Goal: Task Accomplishment & Management: Manage account settings

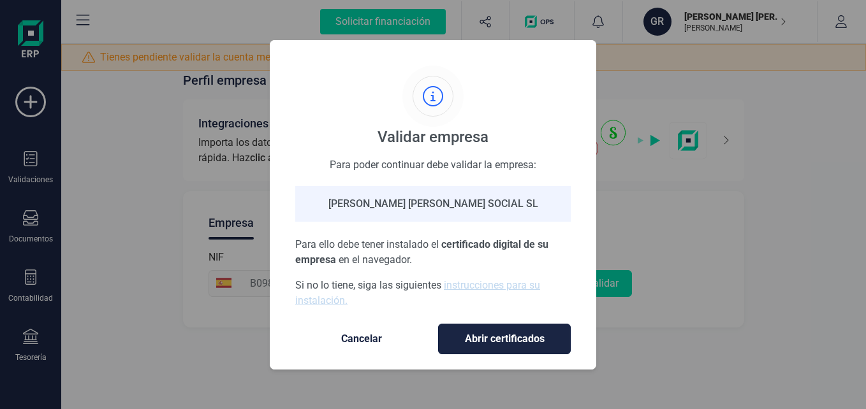
click at [514, 338] on span "Abrir certificados" at bounding box center [505, 339] width 106 height 15
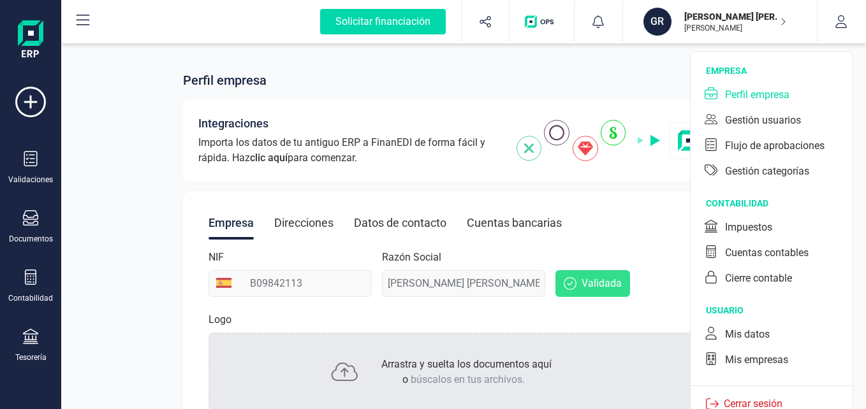
scroll to position [9, 0]
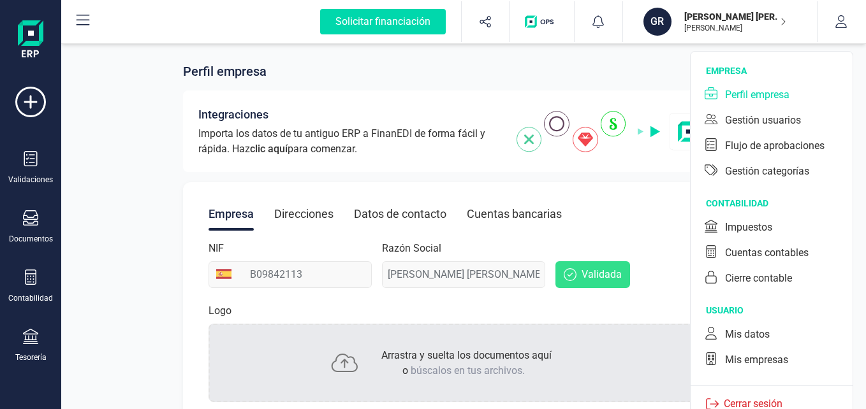
click at [135, 145] on div "Perfil empresa Integraciones Importa los datos de tu antiguo ERP a FinanEDI de …" at bounding box center [463, 412] width 805 height 760
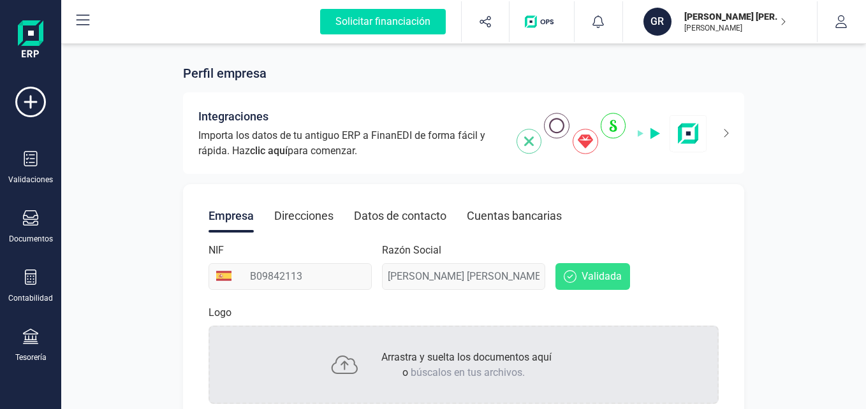
scroll to position [0, 0]
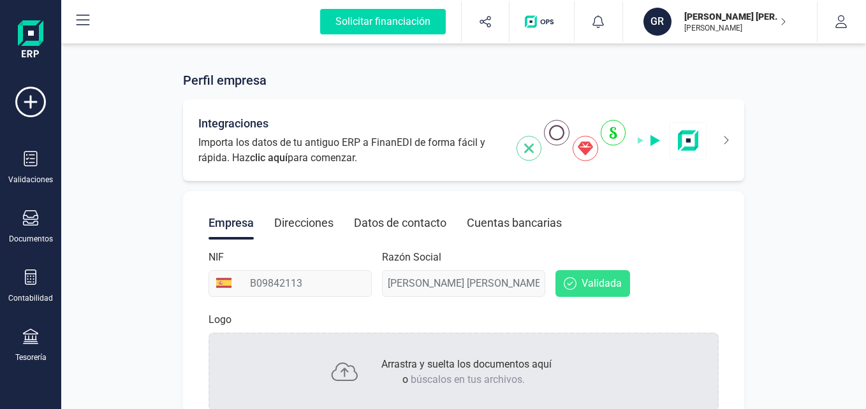
click at [729, 140] on icon at bounding box center [718, 140] width 22 height 20
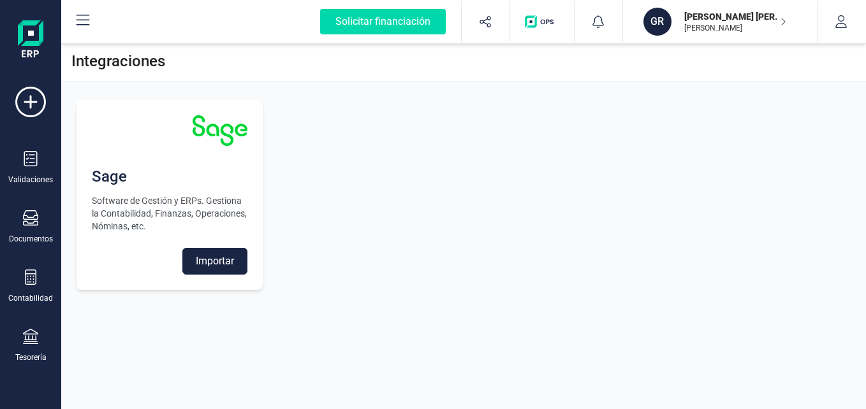
click at [38, 32] on img at bounding box center [31, 40] width 26 height 41
click at [38, 95] on icon at bounding box center [30, 102] width 31 height 31
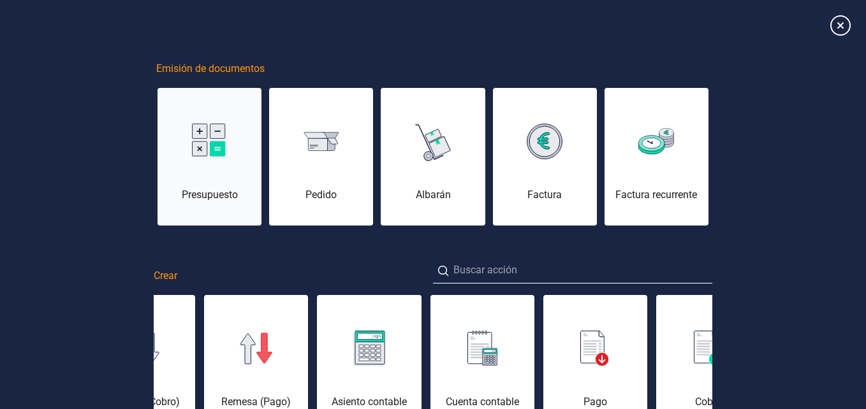
scroll to position [128, 0]
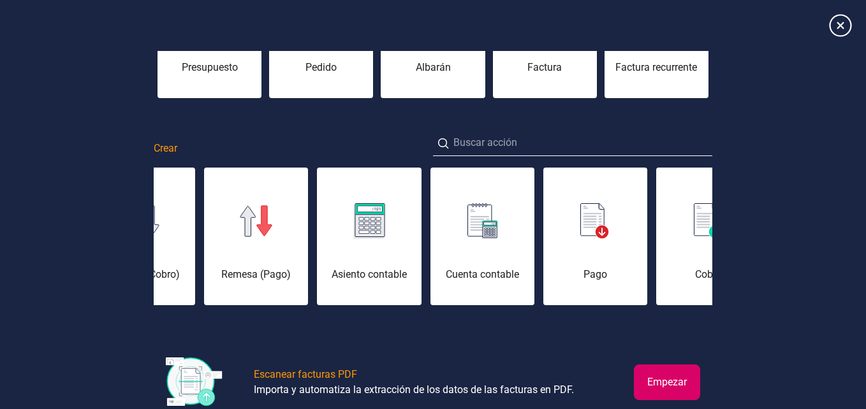
click at [844, 29] on icon at bounding box center [840, 25] width 22 height 22
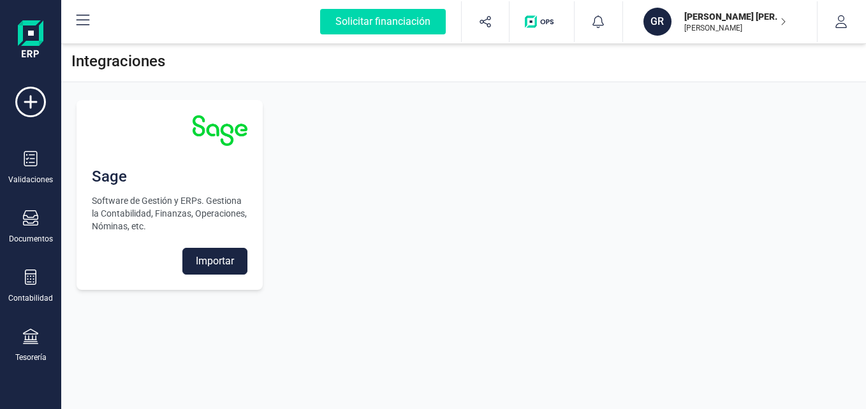
click at [776, 16] on p "[PERSON_NAME] [PERSON_NAME] SOCIAL SL" at bounding box center [735, 16] width 102 height 13
click at [543, 20] on img "button" at bounding box center [542, 21] width 34 height 13
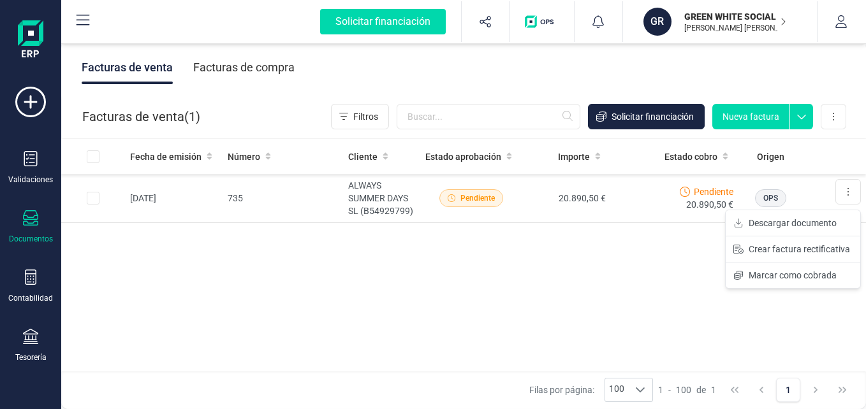
click at [851, 193] on button at bounding box center [849, 192] width 26 height 26
click at [86, 202] on td at bounding box center [93, 198] width 64 height 49
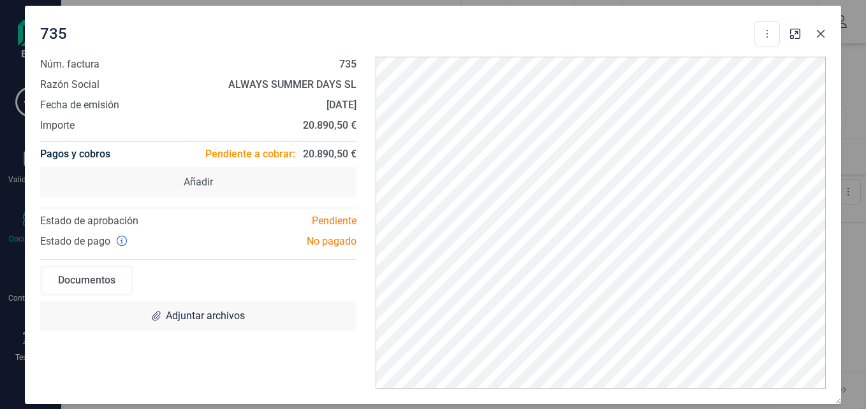
click at [825, 29] on icon "button" at bounding box center [821, 34] width 10 height 10
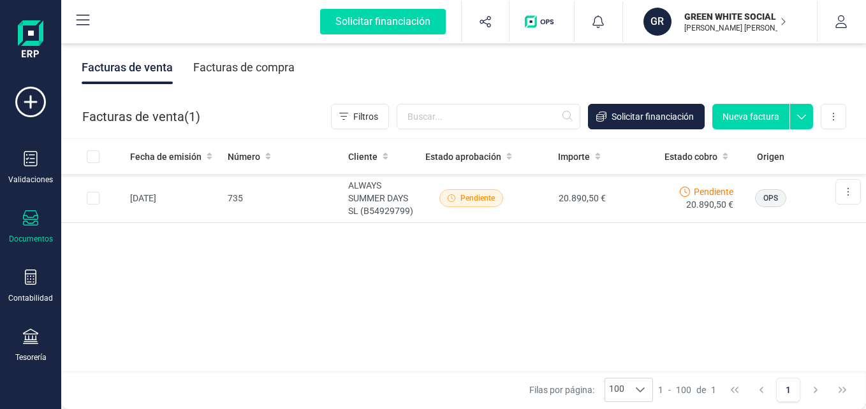
click at [25, 31] on img at bounding box center [31, 40] width 26 height 41
click at [33, 35] on img at bounding box center [31, 40] width 26 height 41
click at [33, 36] on img at bounding box center [31, 40] width 26 height 41
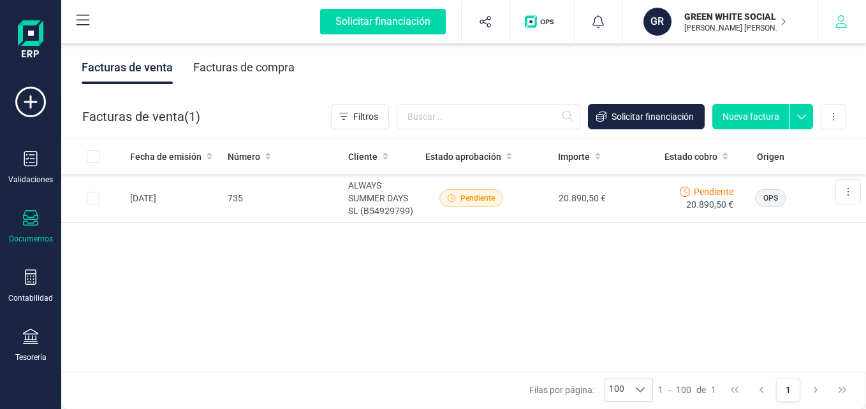
click at [841, 14] on button "button" at bounding box center [842, 21] width 48 height 41
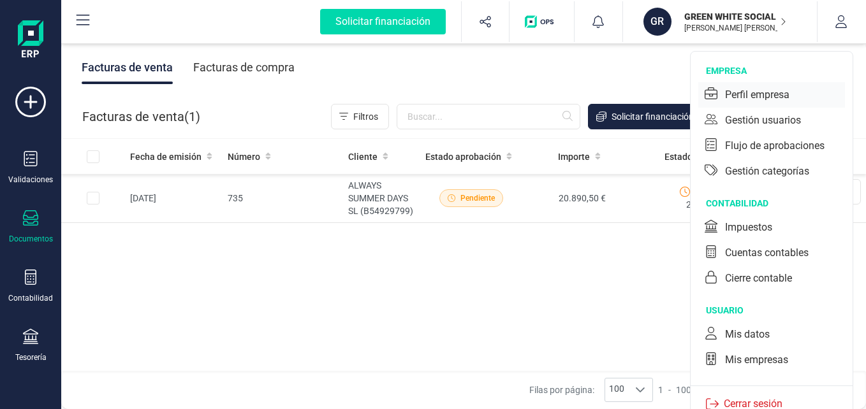
click at [775, 95] on div "Perfil empresa" at bounding box center [757, 94] width 64 height 15
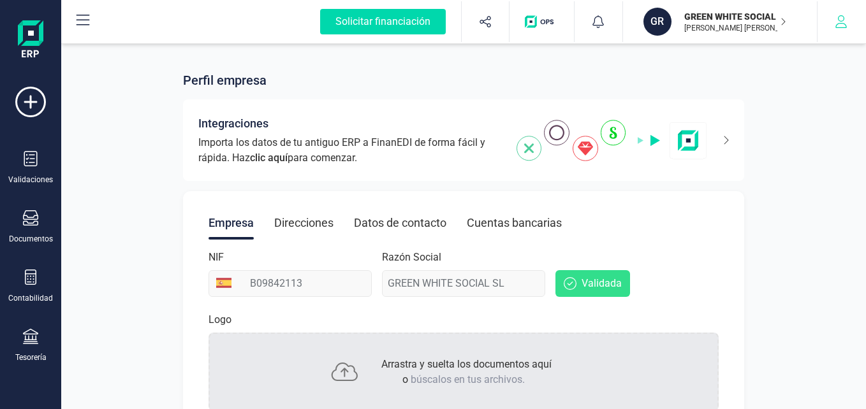
click at [831, 19] on button "button" at bounding box center [842, 21] width 48 height 41
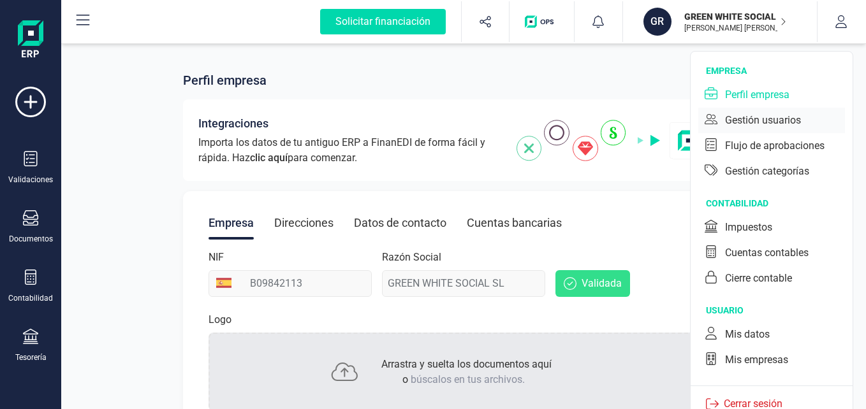
click at [792, 125] on div "Gestión usuarios" at bounding box center [763, 120] width 76 height 15
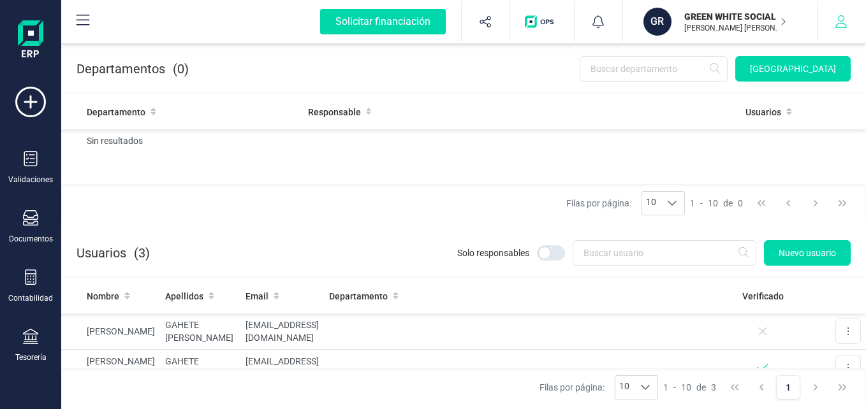
click at [836, 22] on icon "button" at bounding box center [841, 21] width 13 height 13
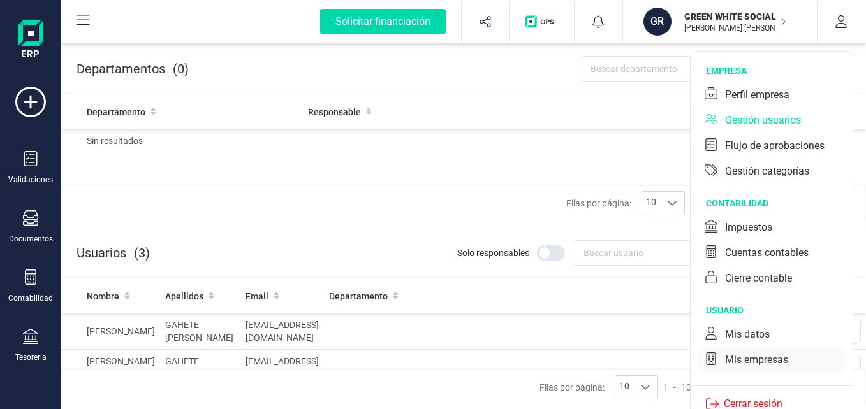
click at [746, 358] on div "Mis empresas" at bounding box center [756, 360] width 63 height 15
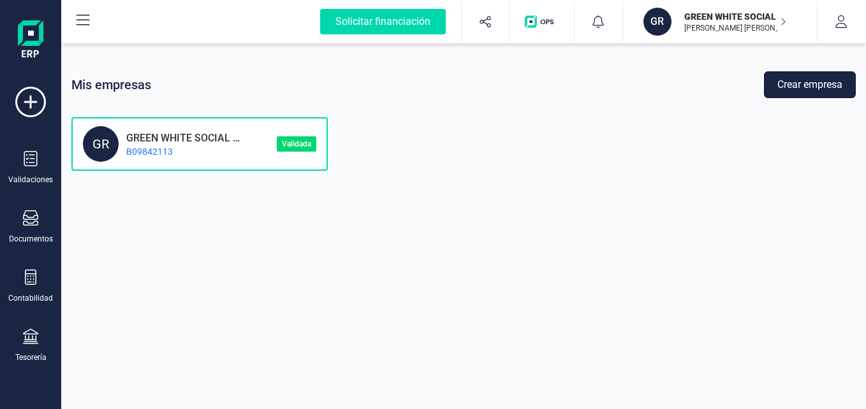
click at [807, 85] on button "Crear empresa" at bounding box center [810, 84] width 92 height 27
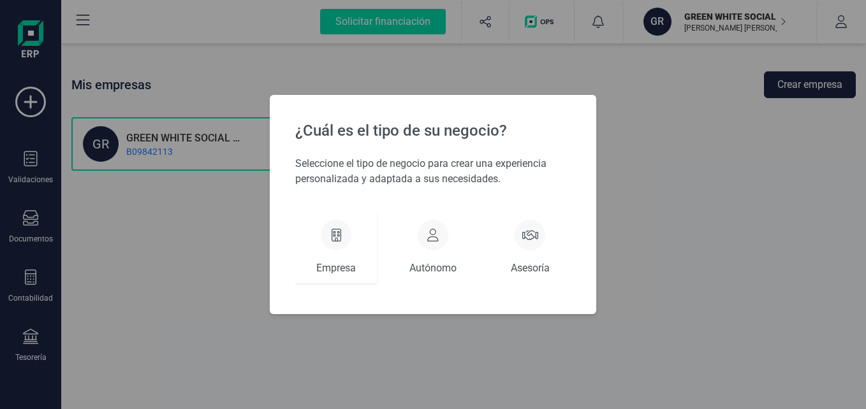
click at [344, 232] on div at bounding box center [336, 235] width 31 height 31
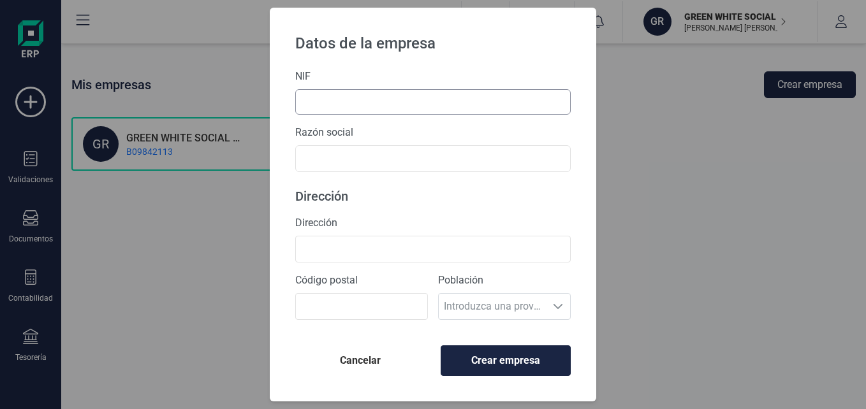
click at [362, 107] on input "text" at bounding box center [433, 102] width 276 height 26
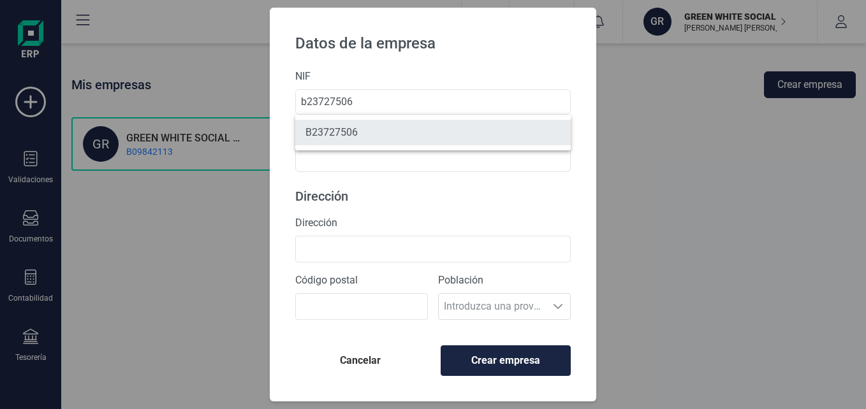
click at [362, 131] on li "B23727506" at bounding box center [433, 133] width 276 height 26
type input "B23727506"
type input "ENICO GESTION 2013 SL"
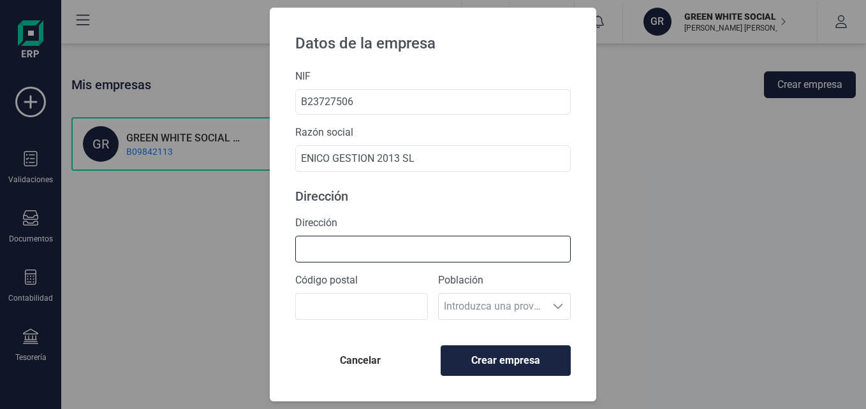
click at [348, 249] on input "Dirección" at bounding box center [433, 249] width 276 height 27
type input "calle 14 de abril 9"
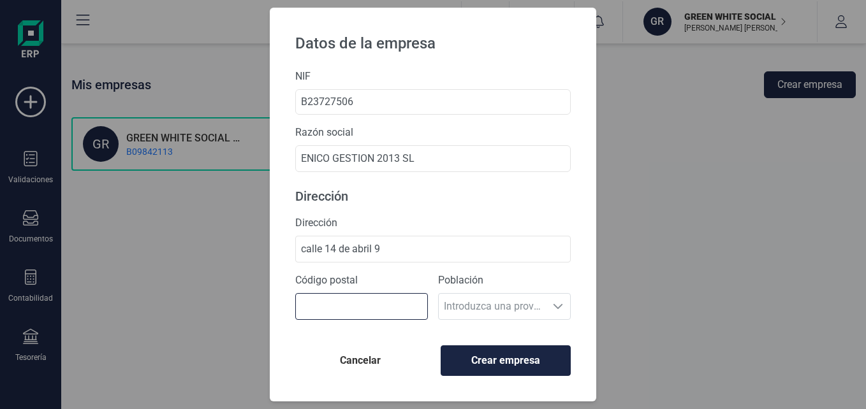
click at [350, 301] on input "Código postal" at bounding box center [361, 306] width 133 height 27
type input "06225"
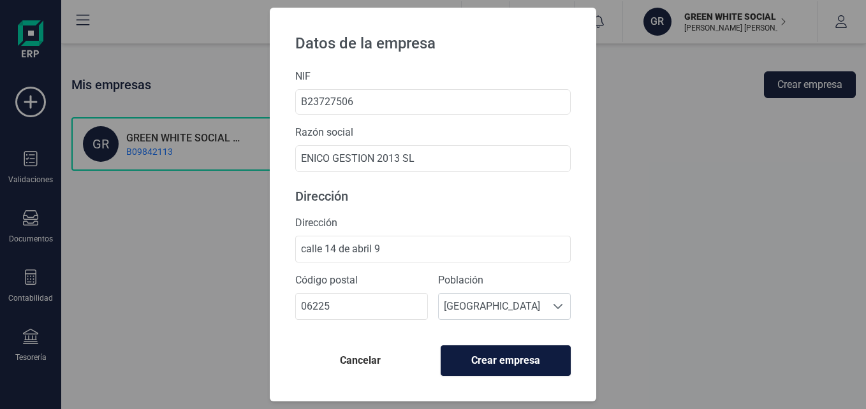
click at [517, 362] on span "Crear empresa" at bounding box center [506, 360] width 108 height 15
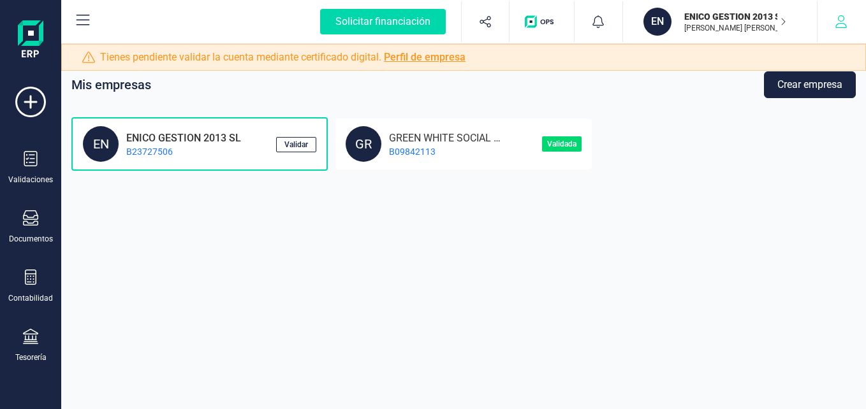
click at [839, 22] on icon "button" at bounding box center [841, 21] width 13 height 13
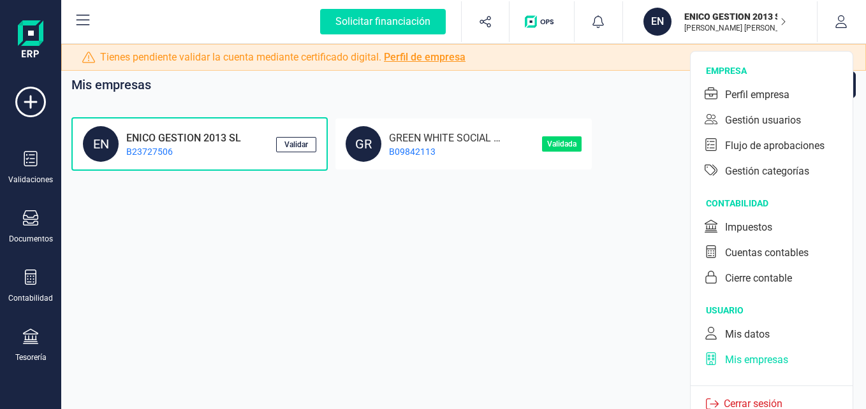
click at [749, 400] on p "Cerrar sesión" at bounding box center [753, 404] width 69 height 15
